Goal: Navigation & Orientation: Find specific page/section

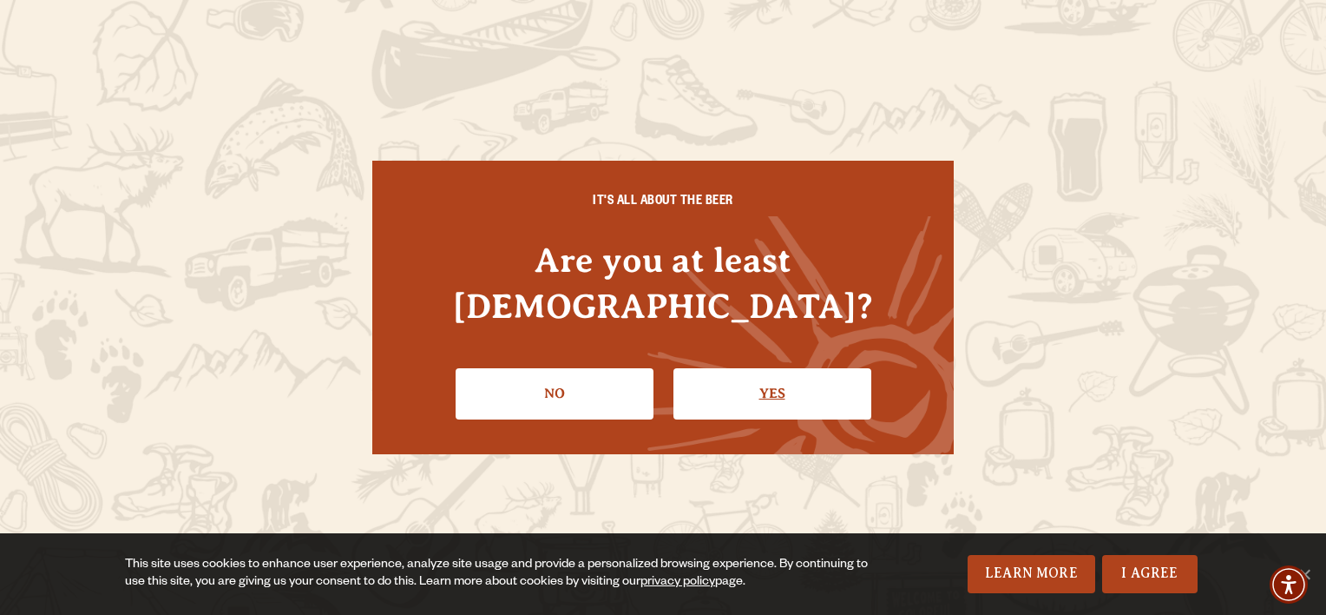
click at [748, 368] on link "Yes" at bounding box center [773, 393] width 198 height 50
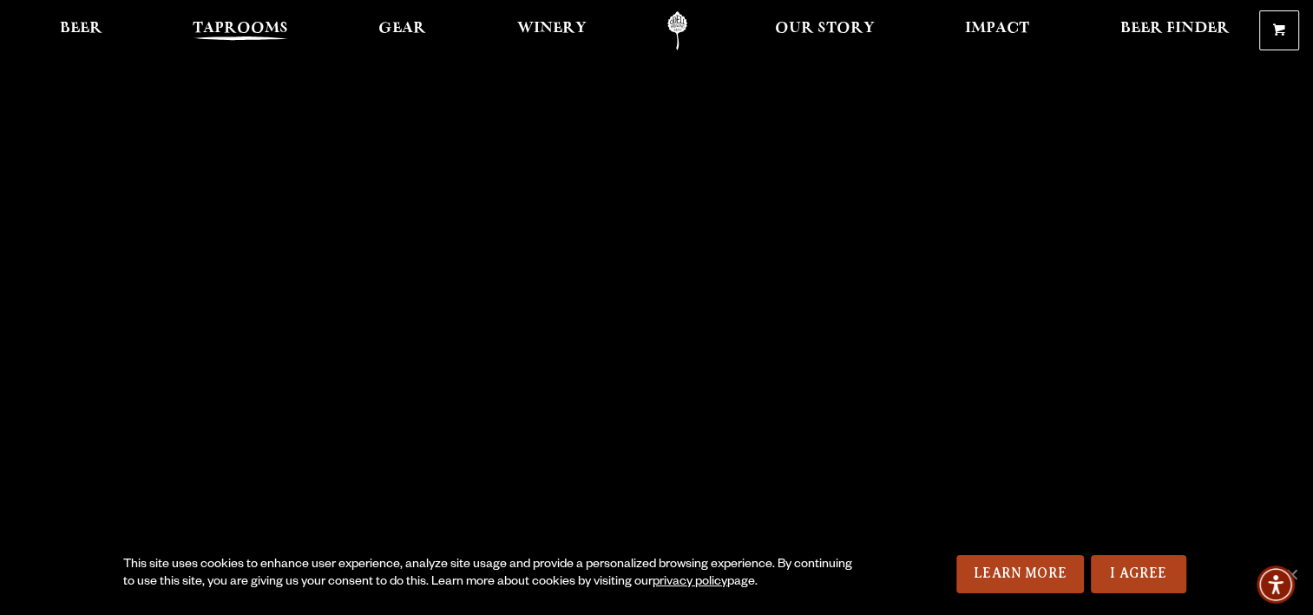
click at [239, 22] on span "Taprooms" at bounding box center [240, 29] width 95 height 14
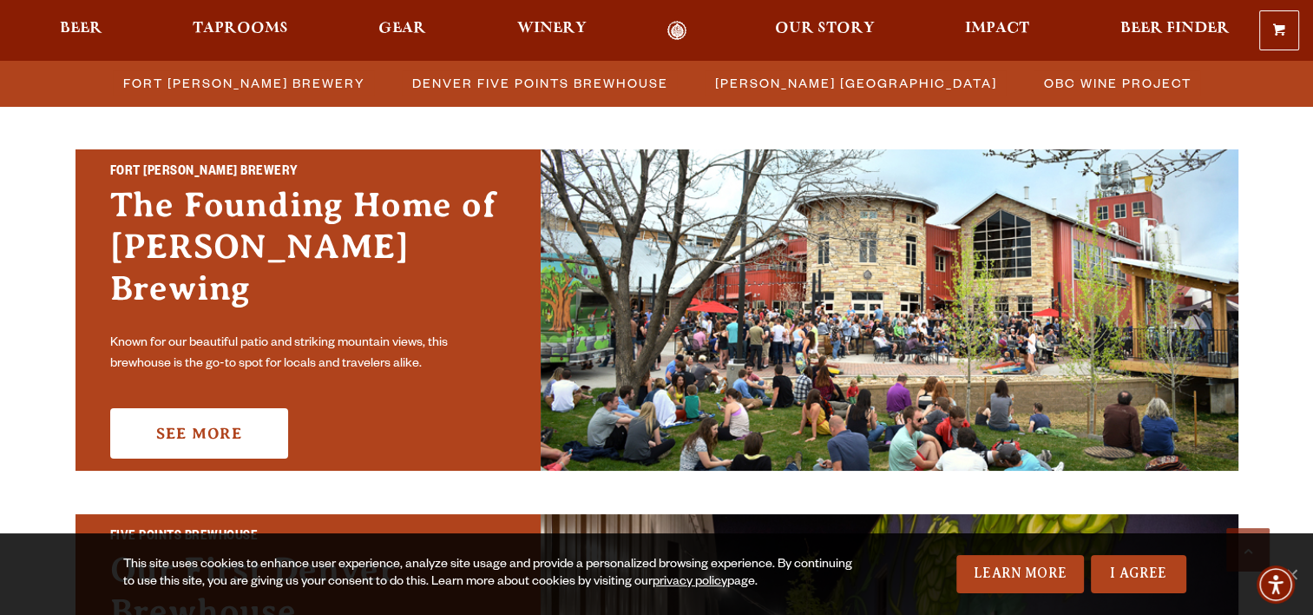
scroll to position [495, 0]
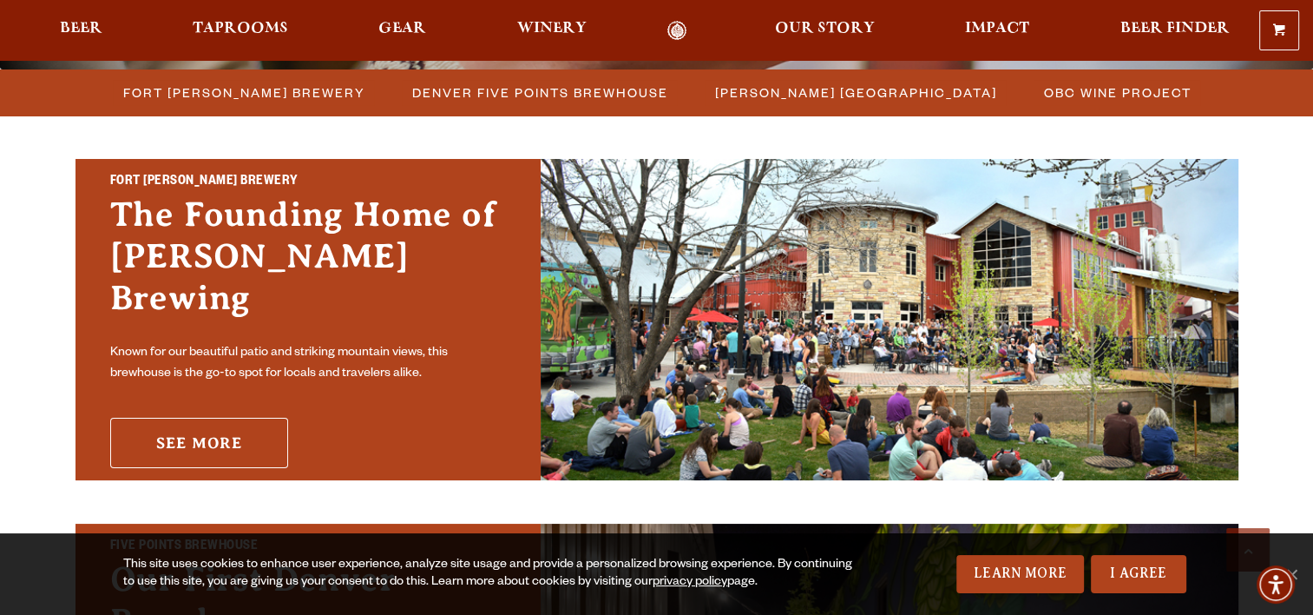
click at [215, 417] on link "See More" at bounding box center [199, 442] width 178 height 50
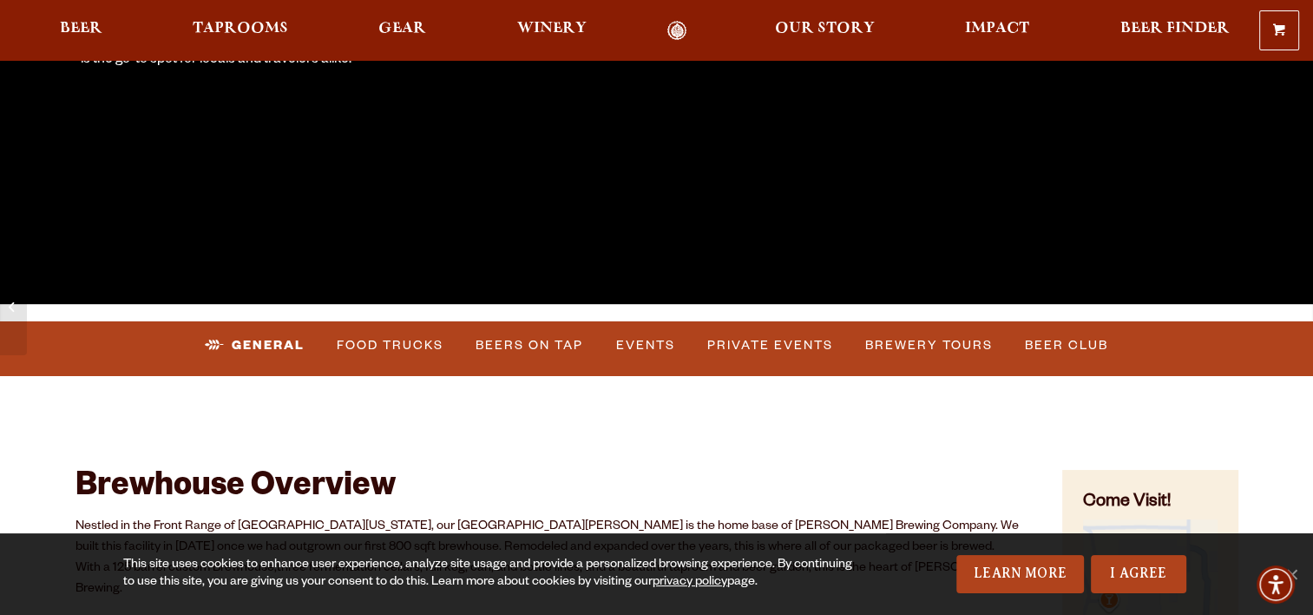
scroll to position [535, 0]
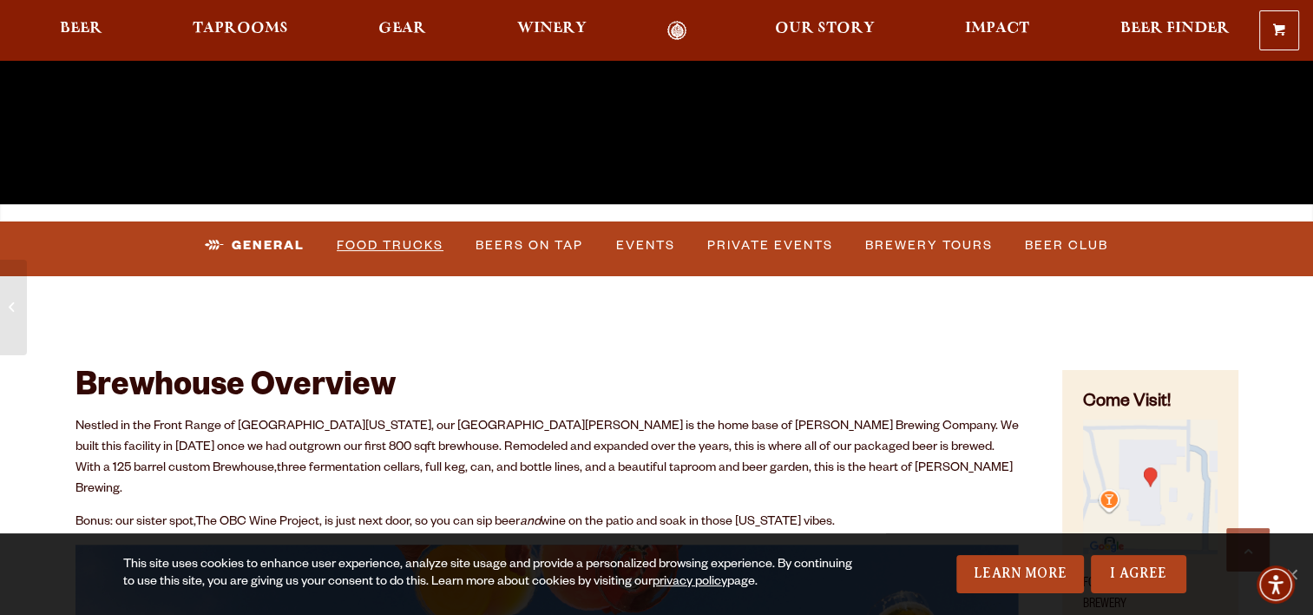
click at [365, 240] on link "Food Trucks" at bounding box center [390, 246] width 121 height 40
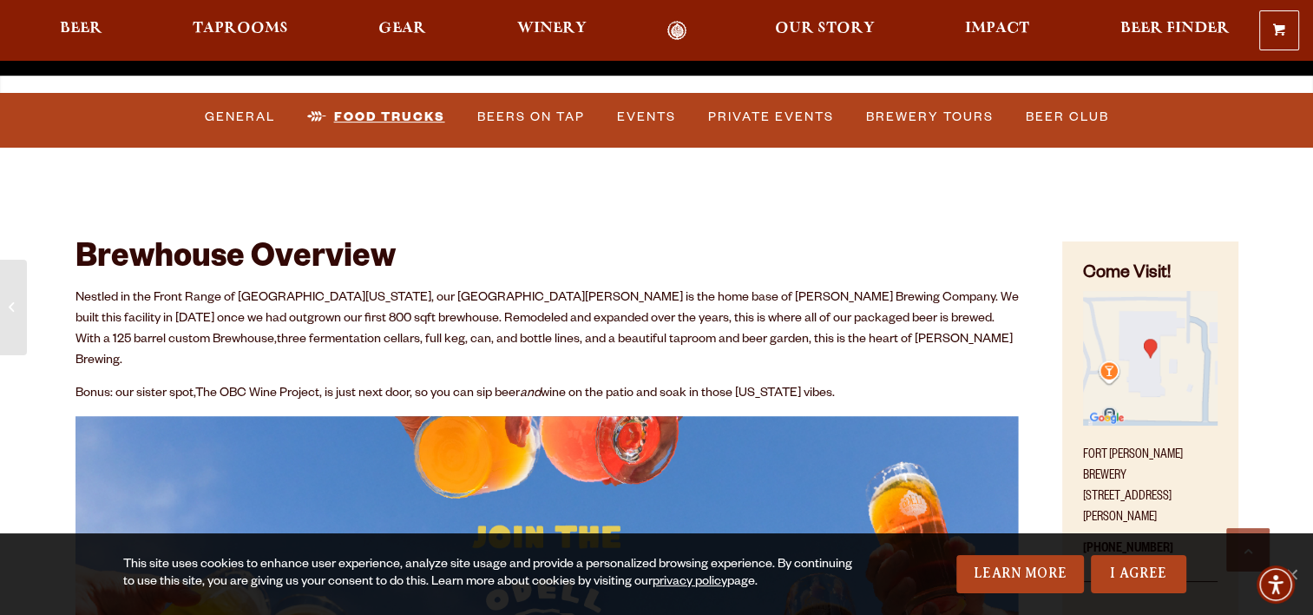
scroll to position [642, 0]
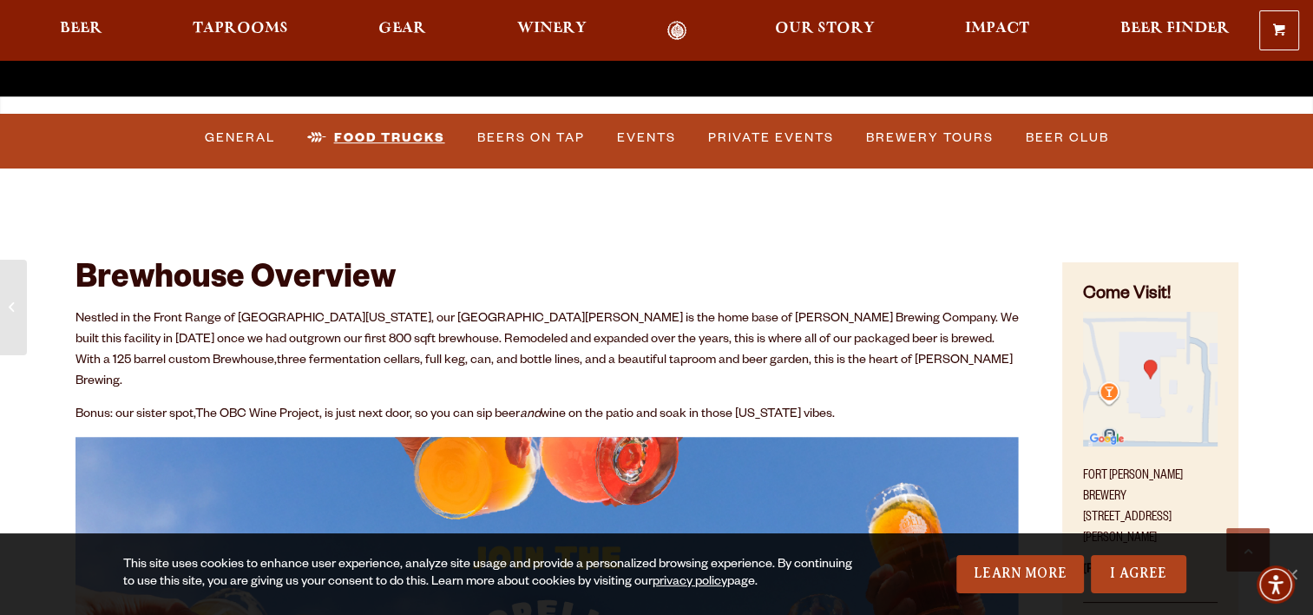
click at [378, 133] on link "Food Trucks" at bounding box center [376, 138] width 152 height 40
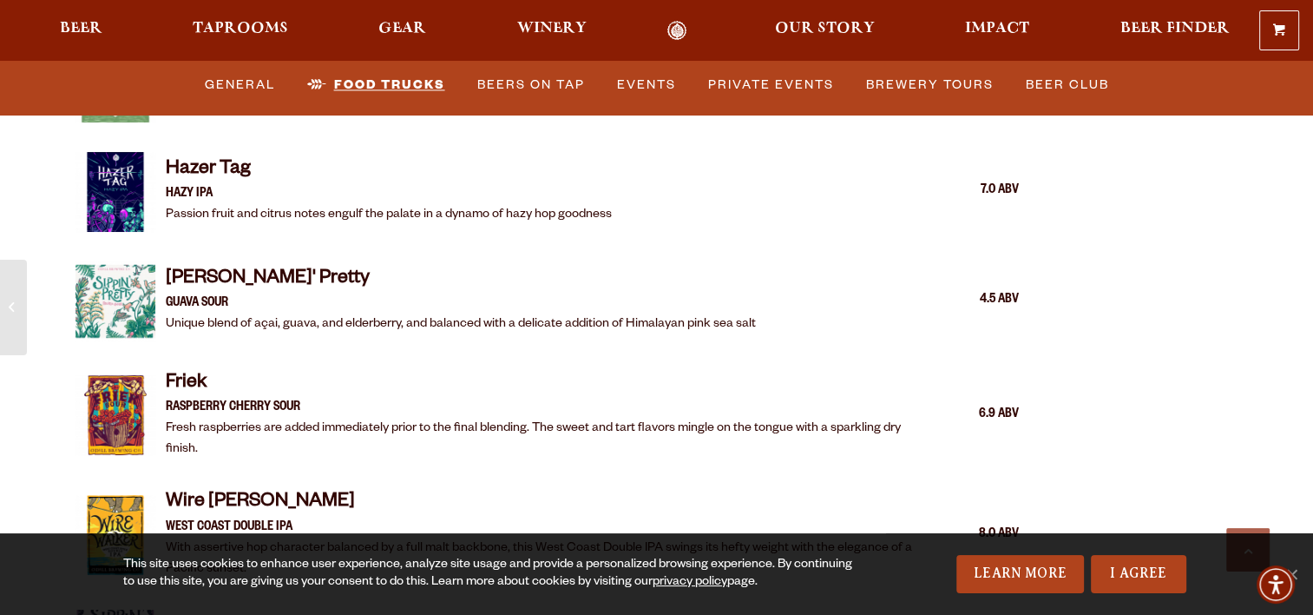
scroll to position [752, 0]
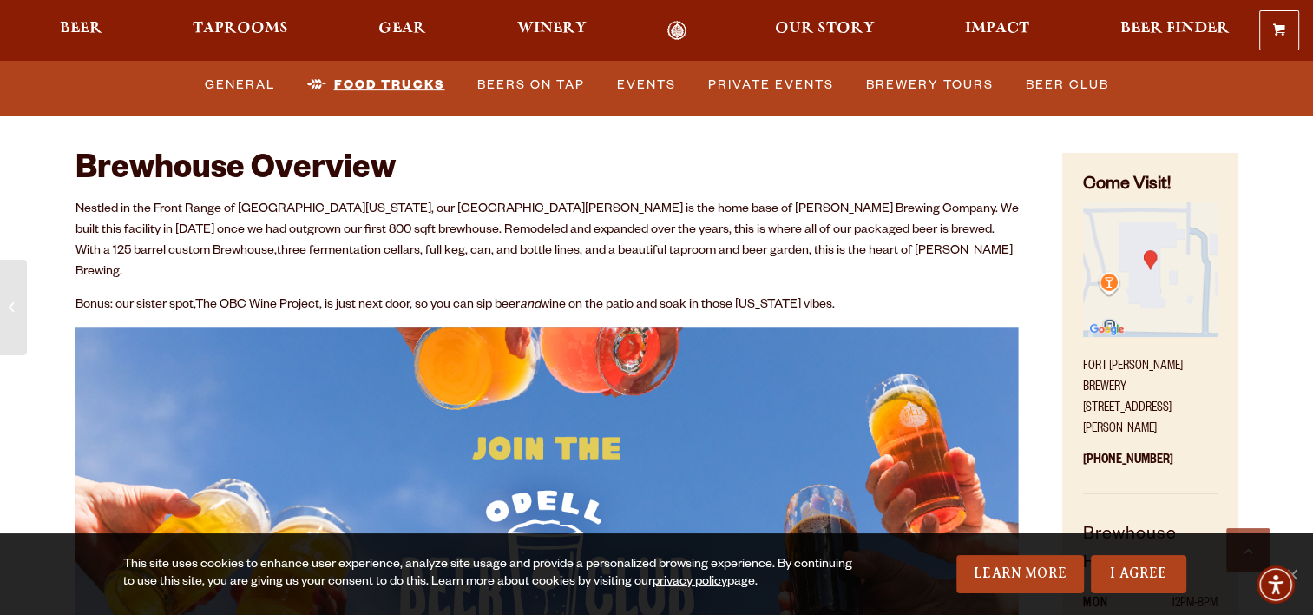
click at [382, 79] on link "Food Trucks" at bounding box center [376, 85] width 152 height 40
click at [315, 79] on link "Food Trucks" at bounding box center [376, 85] width 152 height 40
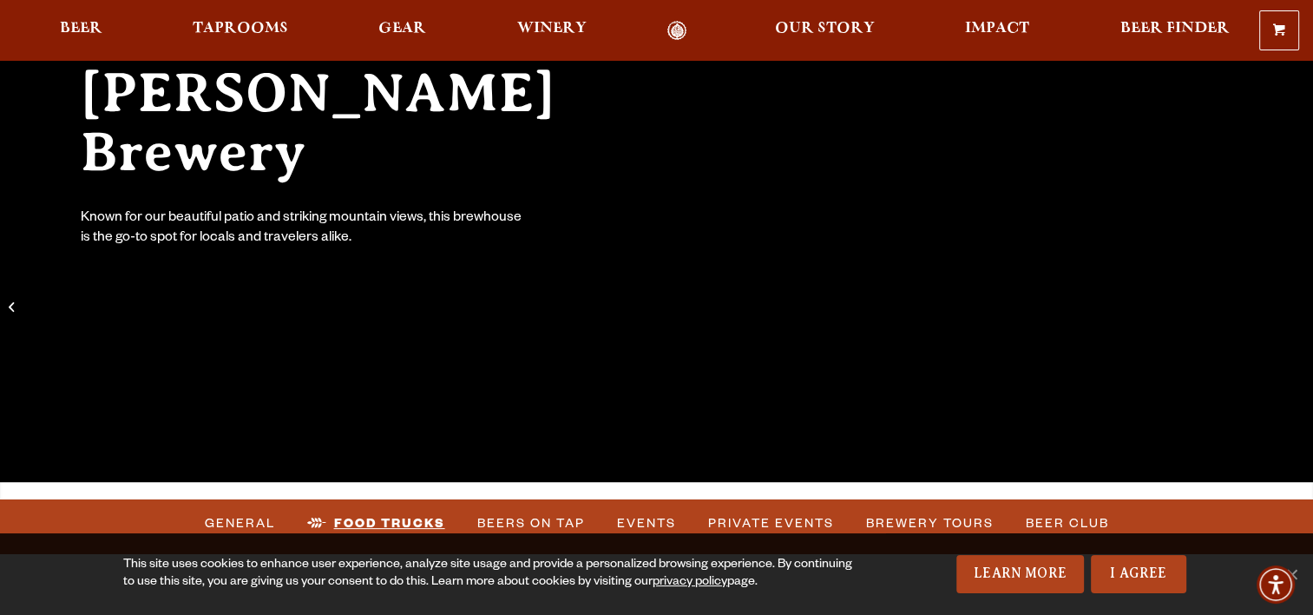
scroll to position [0, 0]
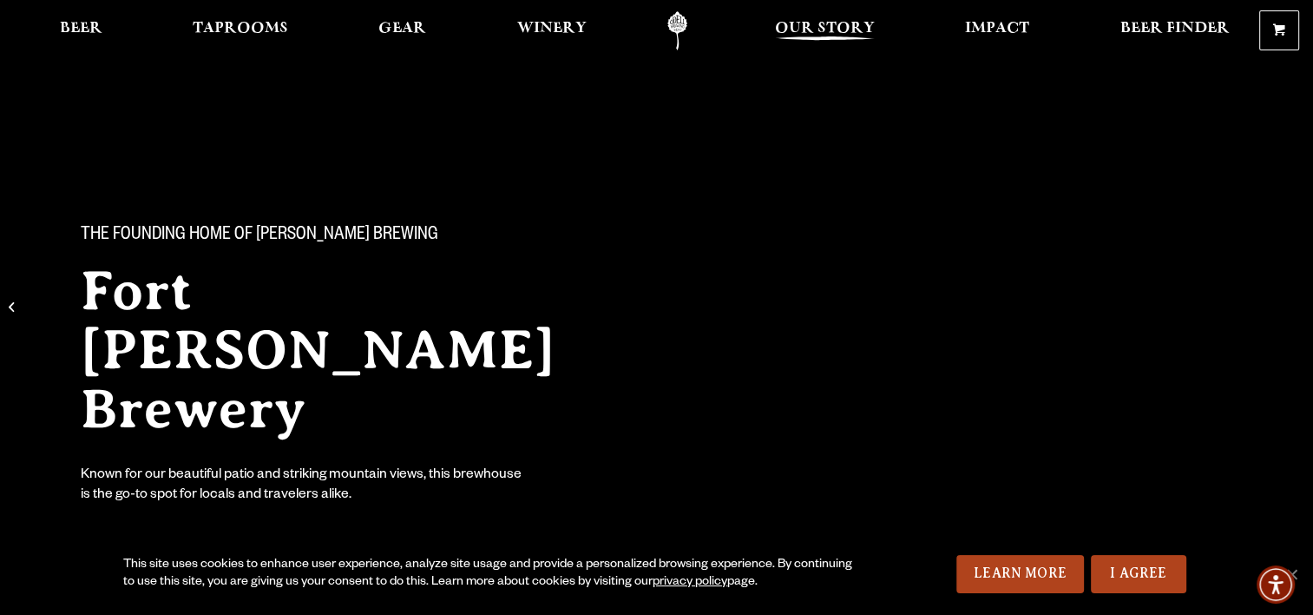
click at [816, 26] on span "Our Story" at bounding box center [825, 29] width 100 height 14
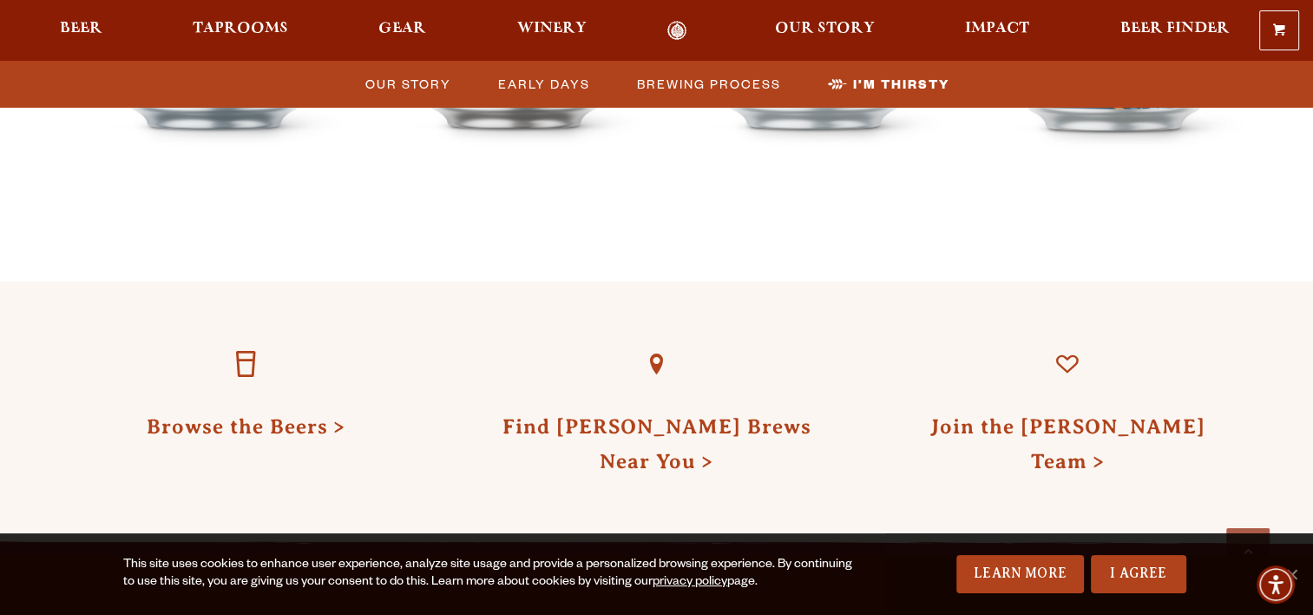
scroll to position [5326, 0]
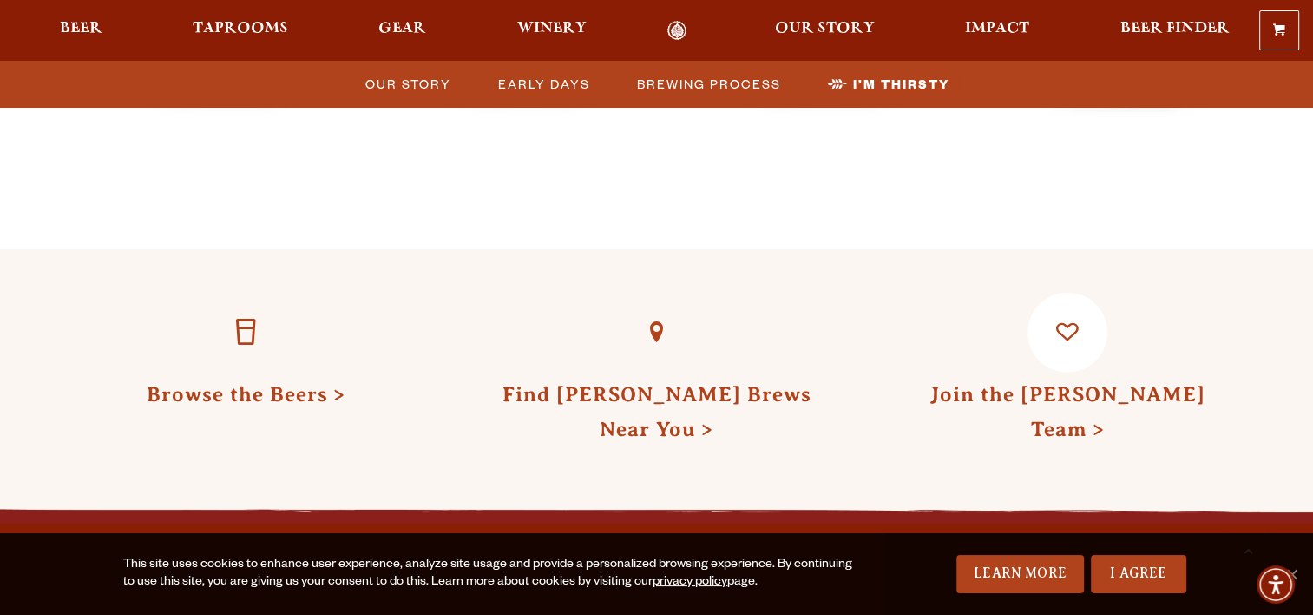
click at [1022, 383] on link "Join the Odell Team" at bounding box center [1067, 411] width 275 height 57
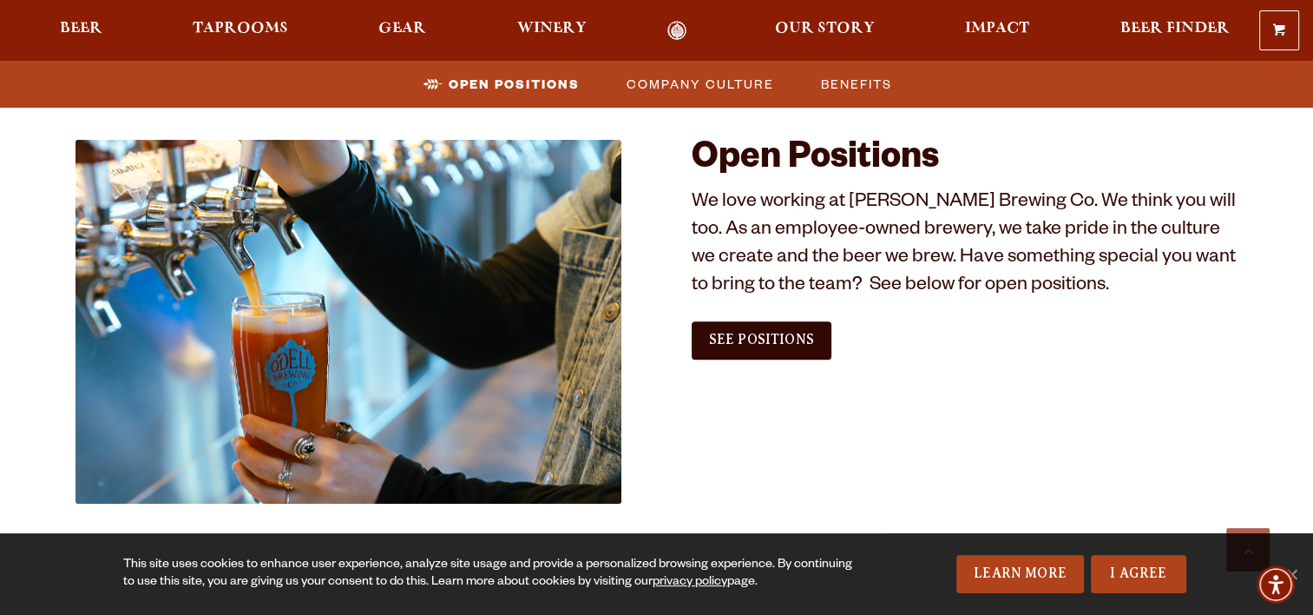
scroll to position [1017, 0]
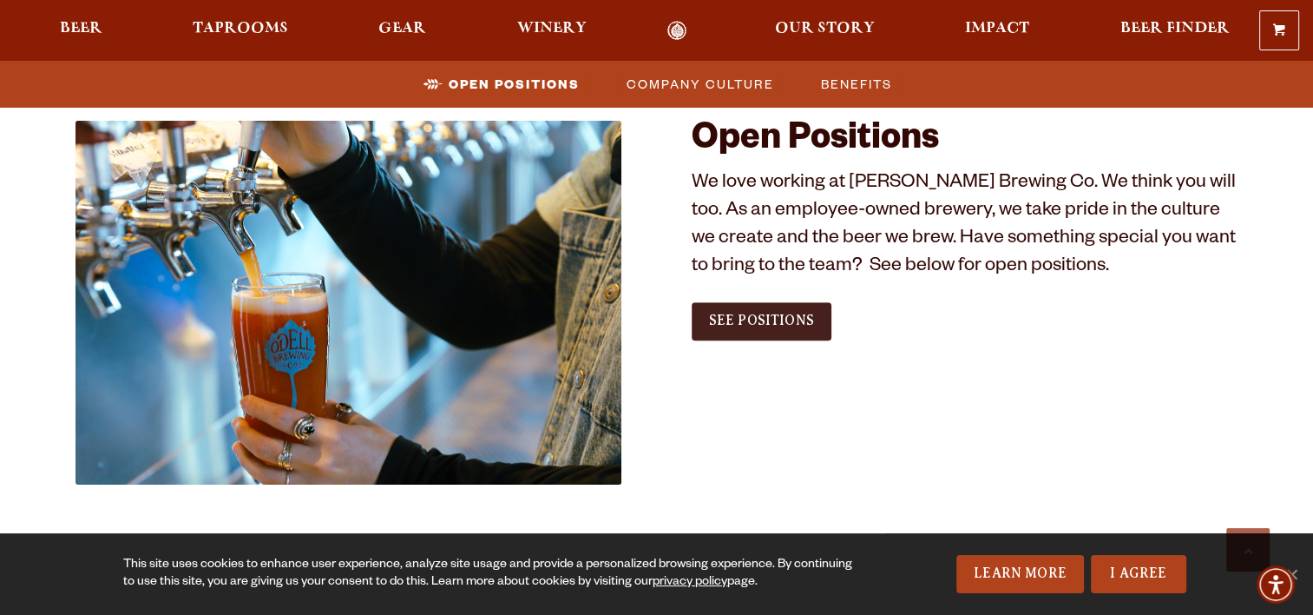
click at [750, 324] on span "See Positions" at bounding box center [761, 320] width 105 height 16
